Goal: Transaction & Acquisition: Purchase product/service

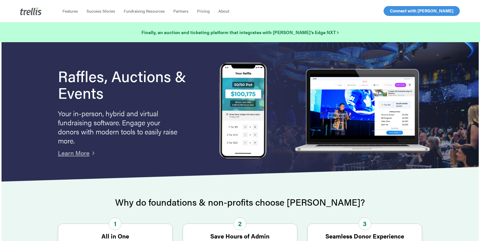
click at [392, 11] on span "Log In" at bounding box center [396, 11] width 12 height 6
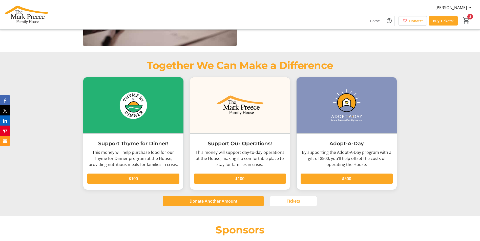
scroll to position [835, 0]
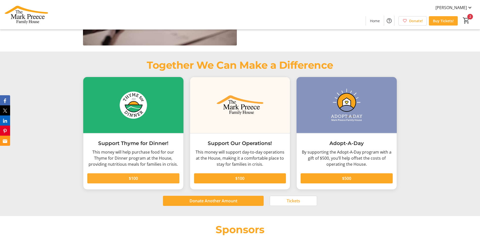
click at [136, 176] on span "$100" at bounding box center [133, 179] width 9 height 6
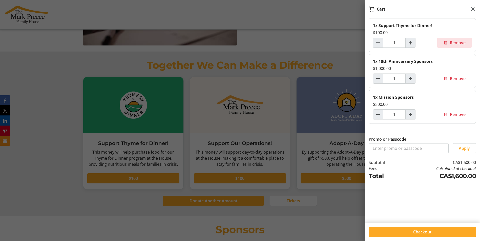
click at [460, 45] on span "Remove" at bounding box center [458, 43] width 16 height 6
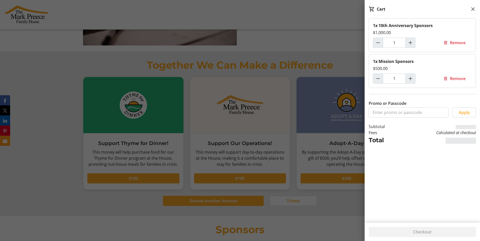
click at [460, 45] on span "Remove" at bounding box center [458, 43] width 16 height 6
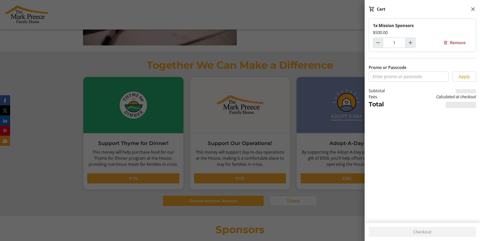
click at [460, 45] on span "Remove" at bounding box center [458, 43] width 16 height 6
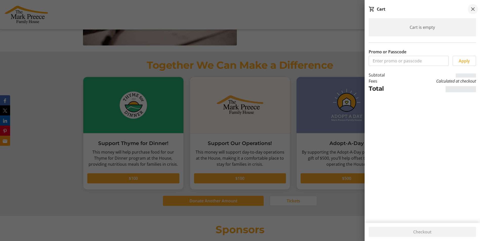
click at [474, 8] on mat-icon at bounding box center [473, 9] width 6 height 6
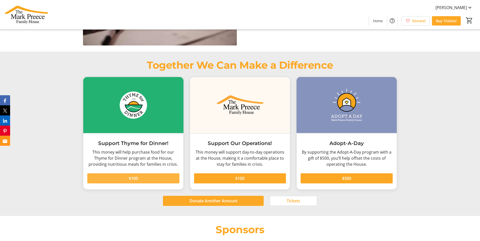
click at [141, 173] on span at bounding box center [133, 179] width 92 height 12
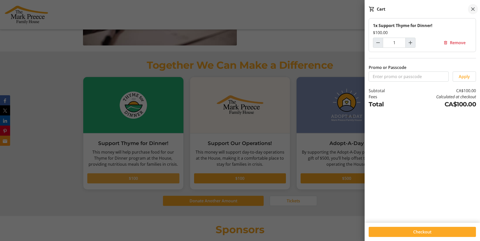
click at [471, 10] on mat-icon at bounding box center [473, 9] width 6 height 6
